Goal: Transaction & Acquisition: Subscribe to service/newsletter

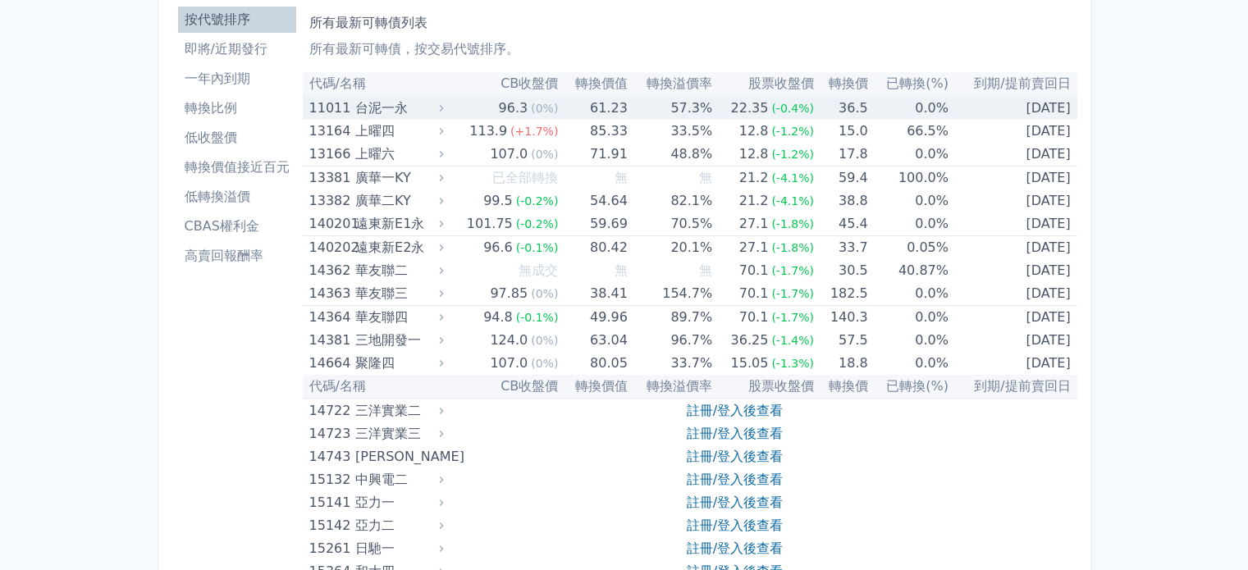
scroll to position [164, 0]
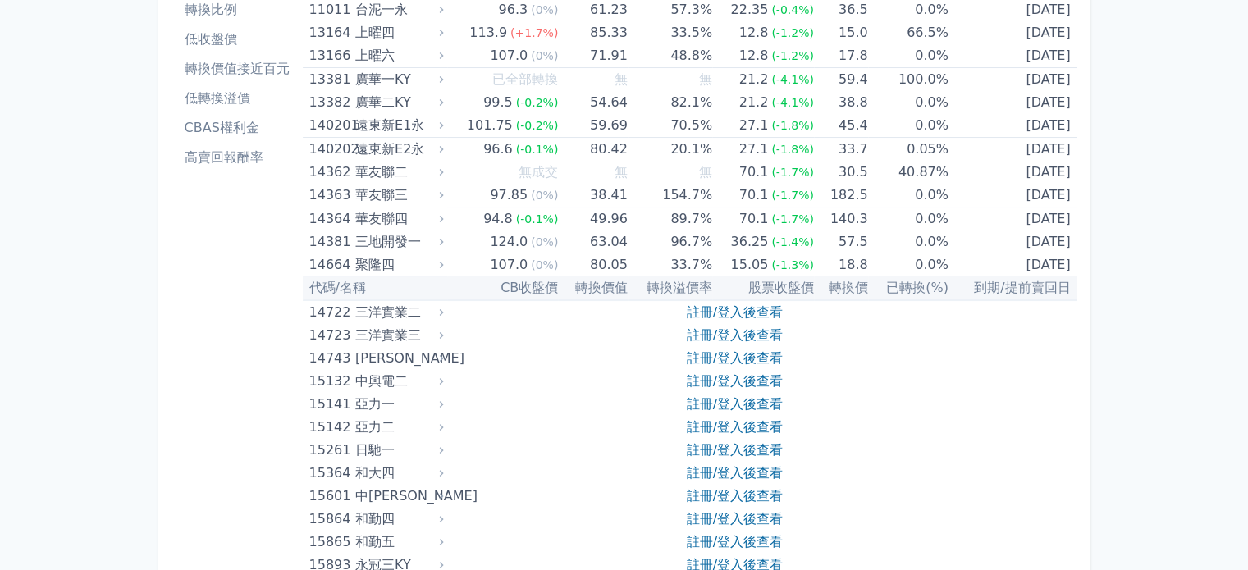
click at [742, 379] on link "註冊/登入後查看" at bounding box center [735, 381] width 96 height 16
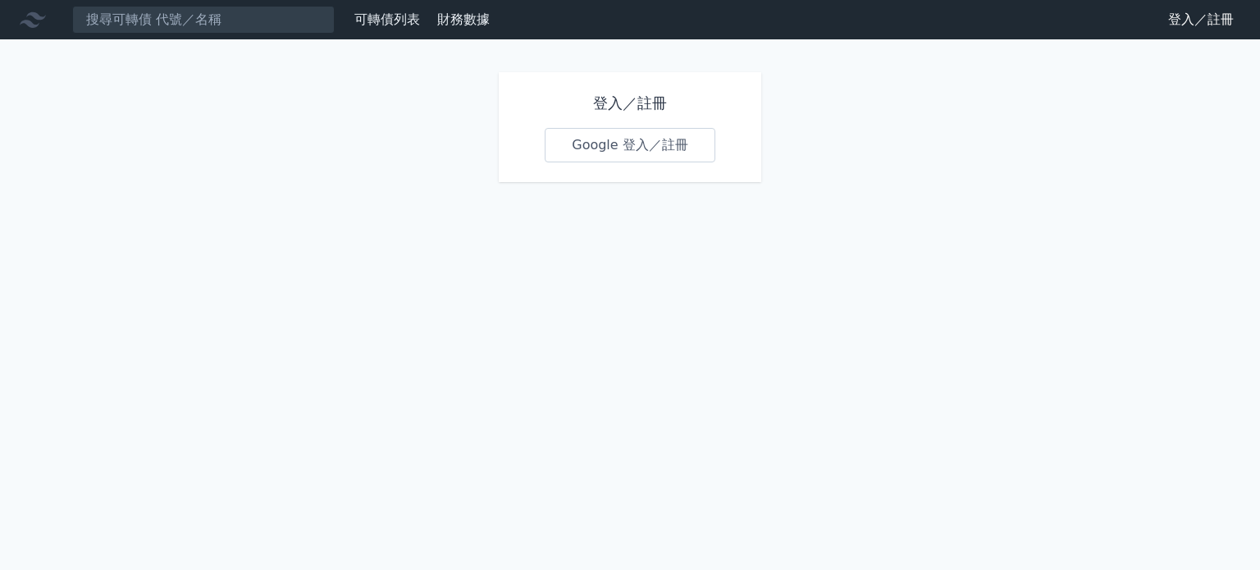
click at [676, 148] on link "Google 登入／註冊" at bounding box center [630, 145] width 171 height 34
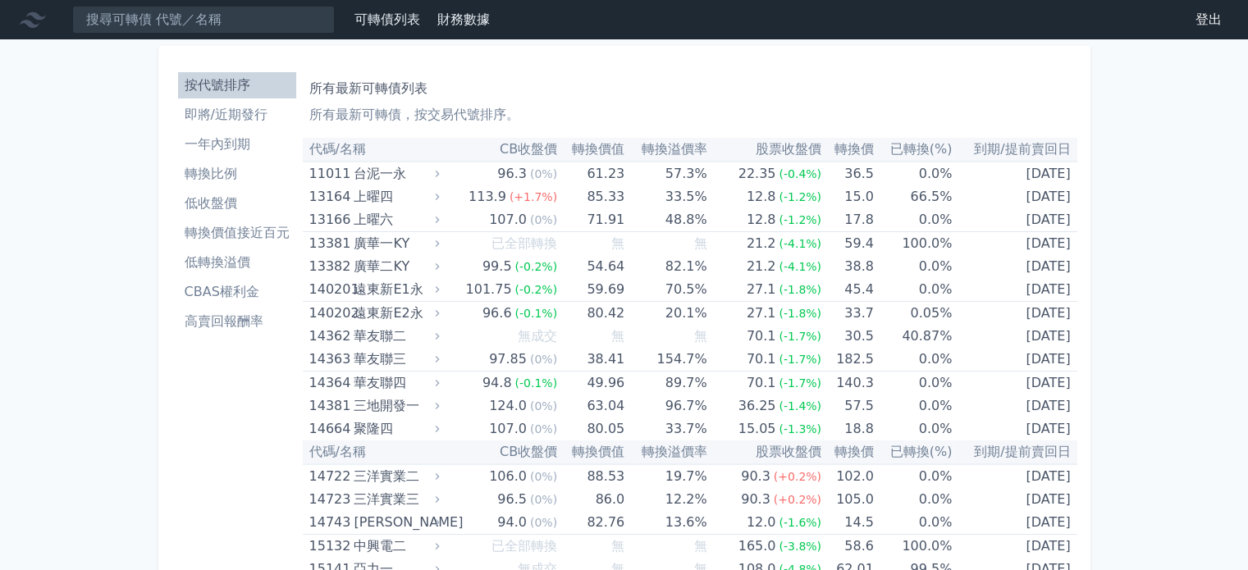
scroll to position [7063, 0]
